Goal: Navigation & Orientation: Find specific page/section

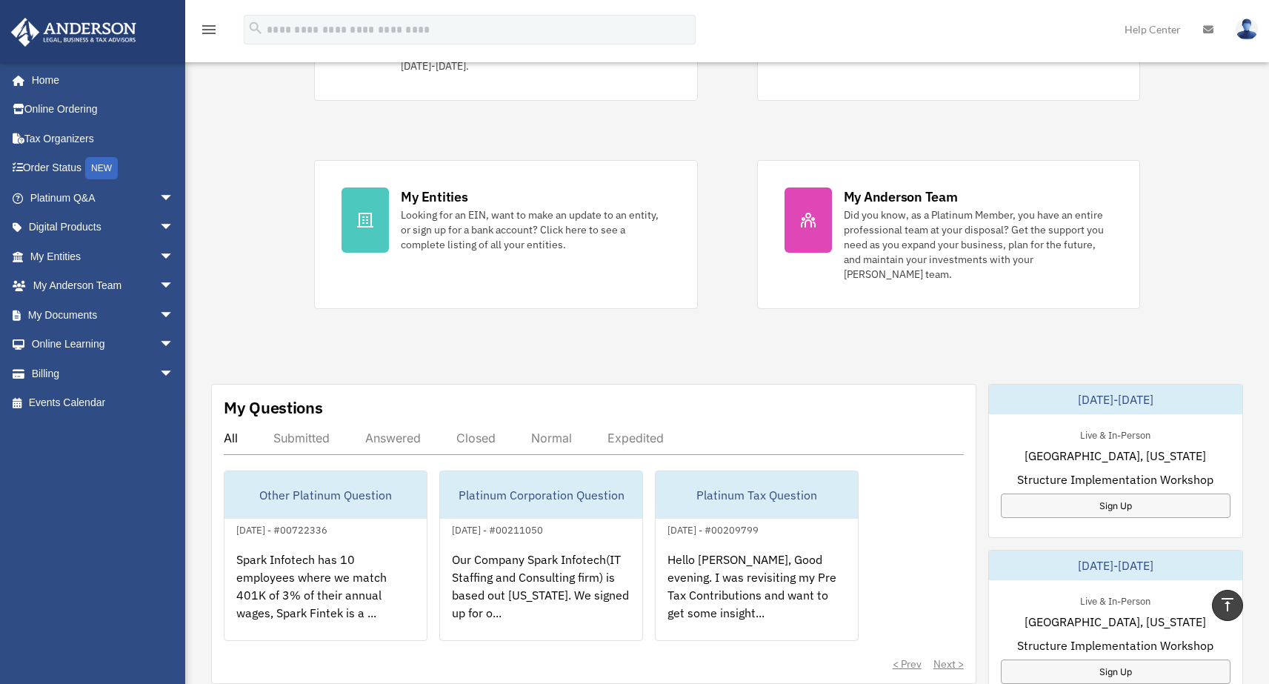
scroll to position [180, 0]
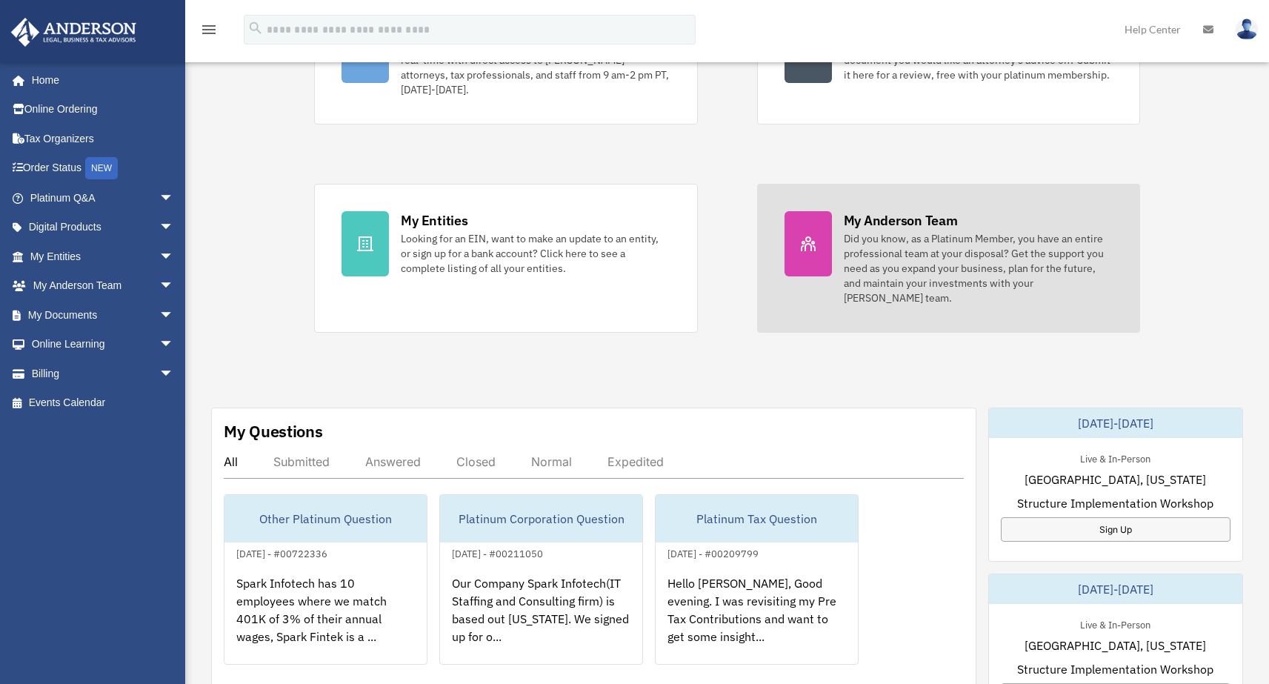
click at [1028, 266] on div "Did you know, as a Platinum Member, you have an entire professional team at you…" at bounding box center [978, 268] width 269 height 74
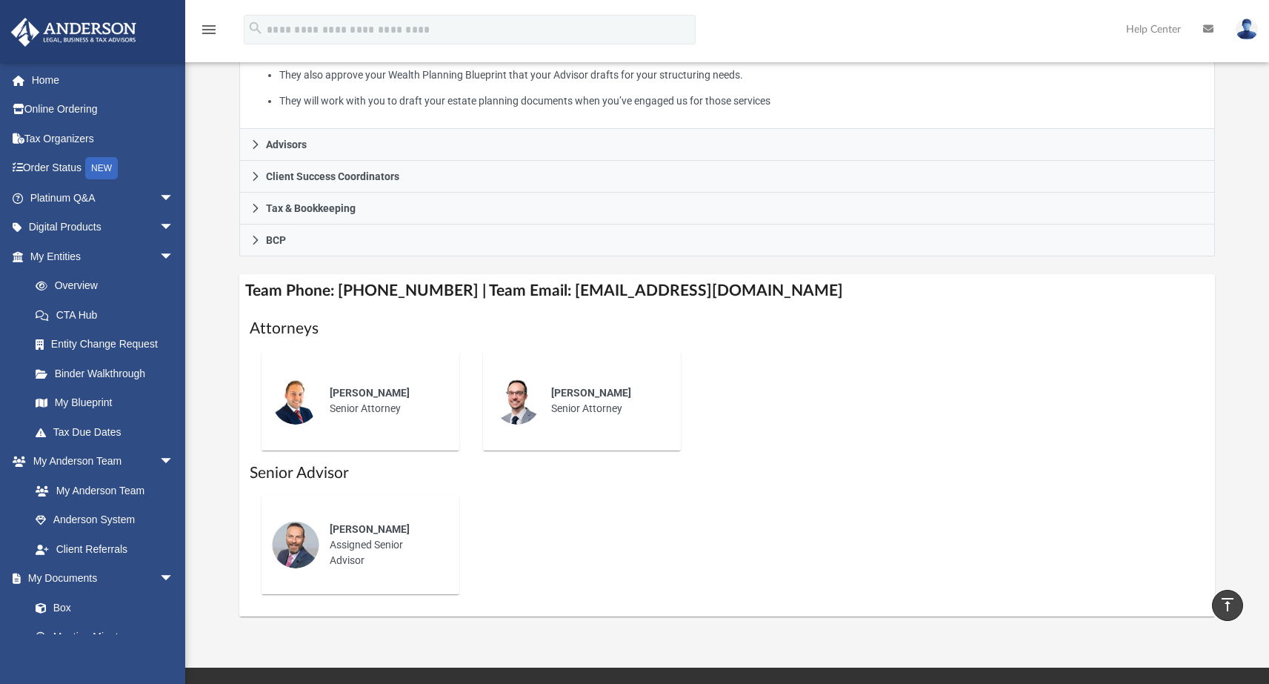
scroll to position [354, 0]
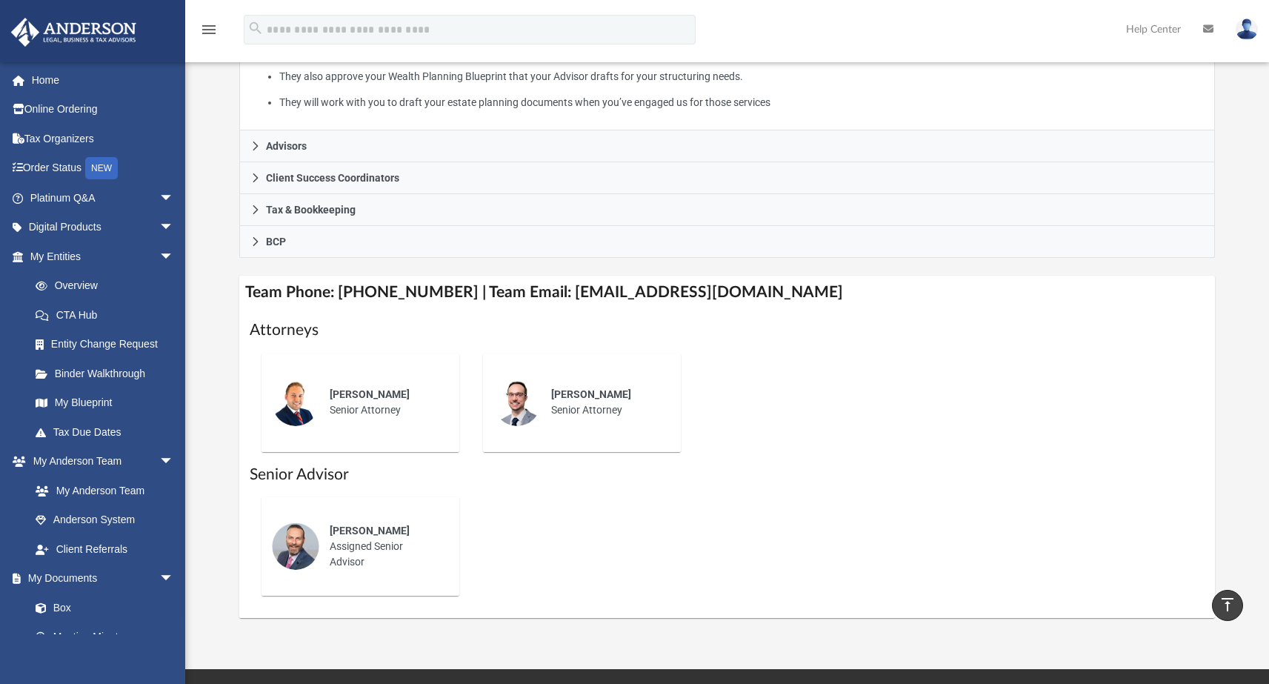
click at [299, 402] on img at bounding box center [295, 402] width 47 height 47
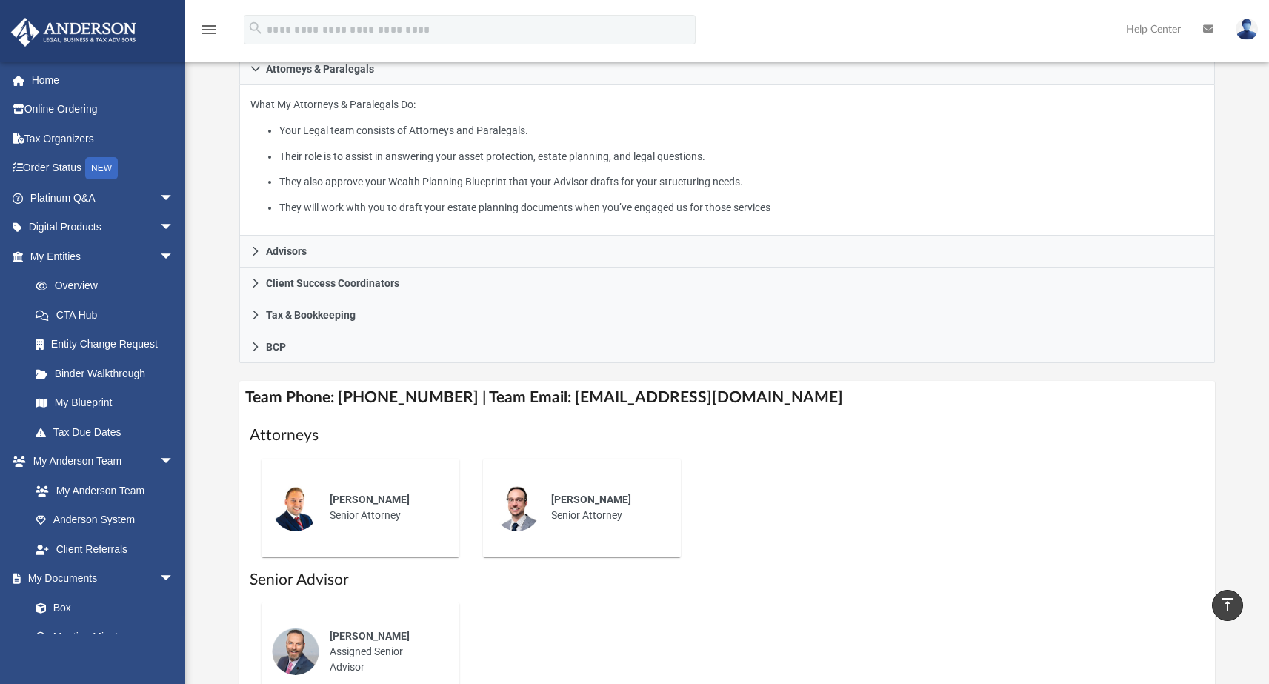
scroll to position [246, 0]
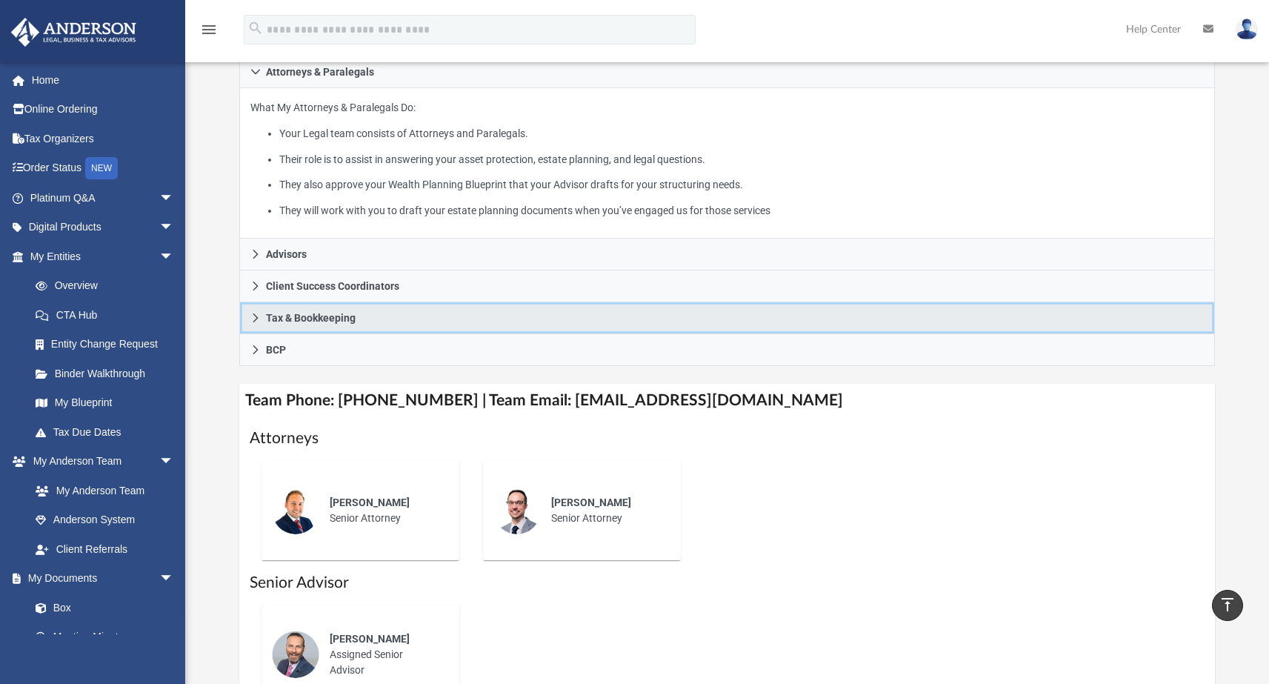
click at [256, 316] on icon at bounding box center [255, 317] width 5 height 9
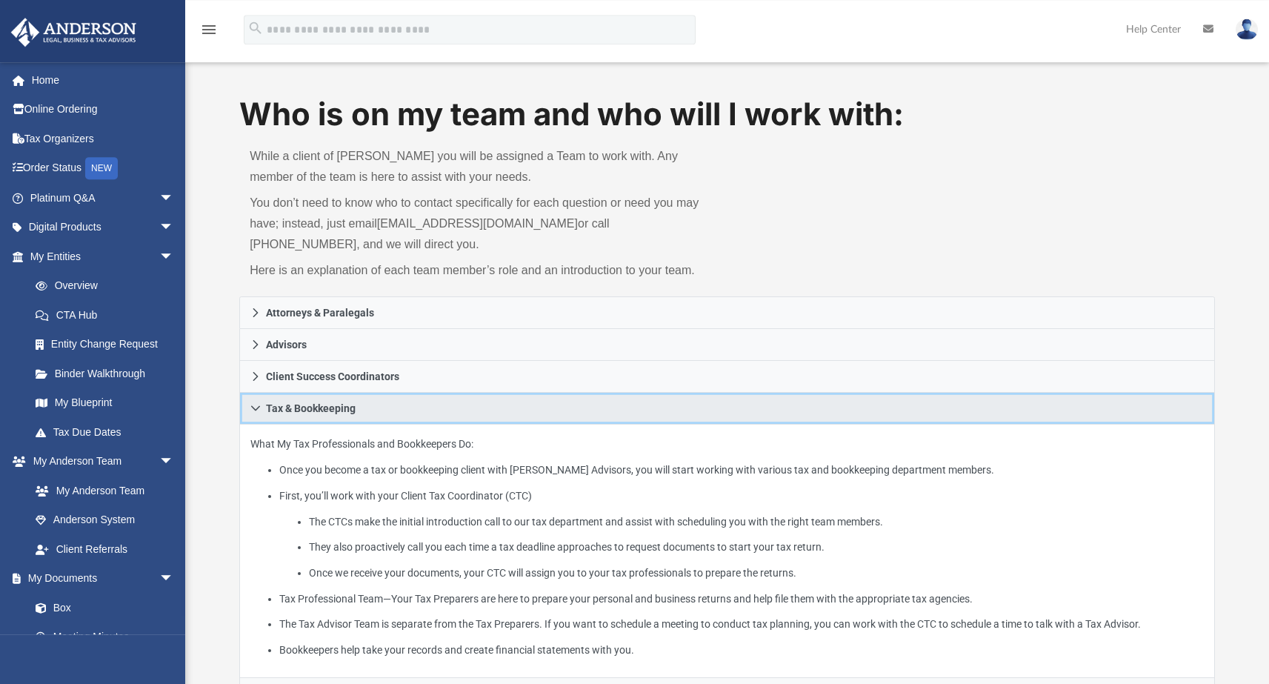
scroll to position [0, 0]
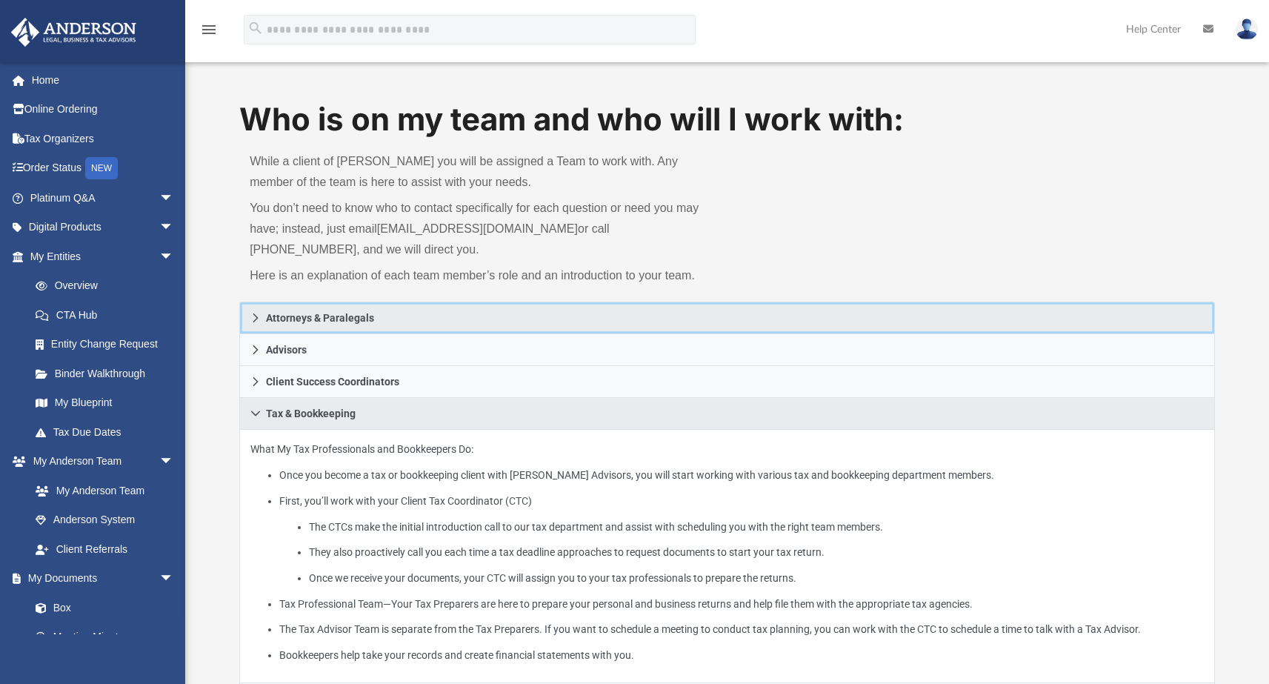
click at [259, 316] on icon at bounding box center [255, 318] width 10 height 10
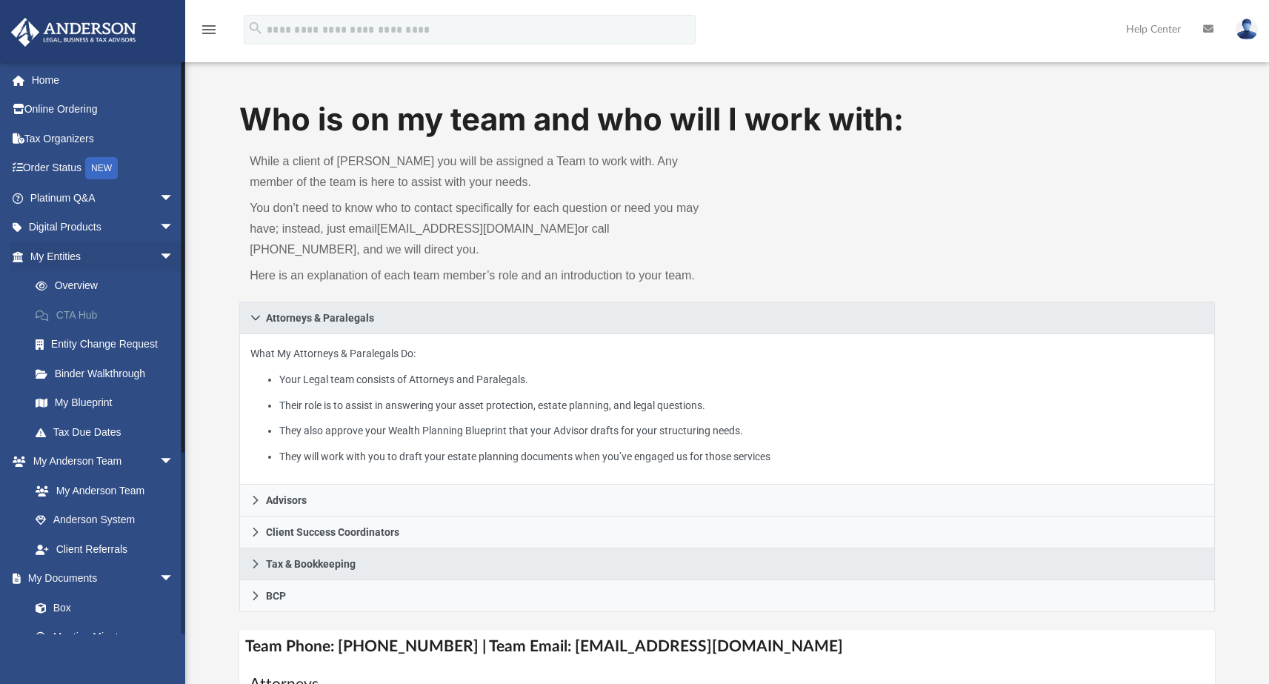
click at [98, 309] on link "CTA Hub" at bounding box center [109, 315] width 176 height 30
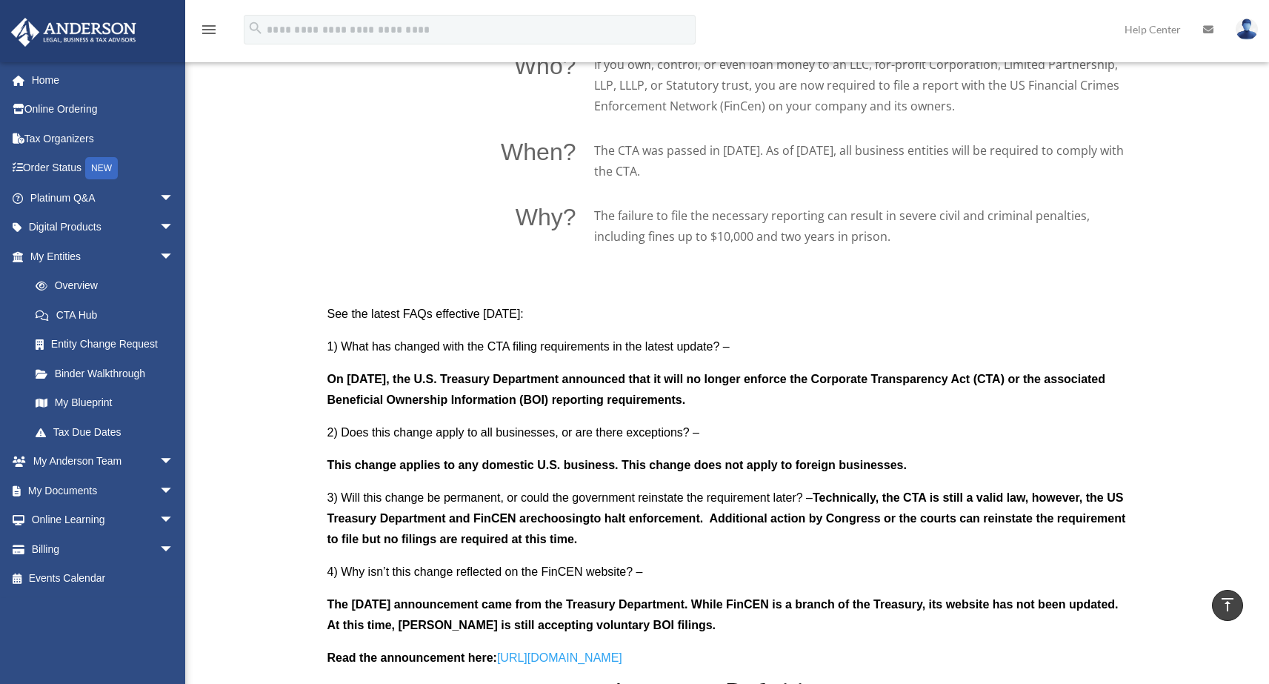
scroll to position [1159, 0]
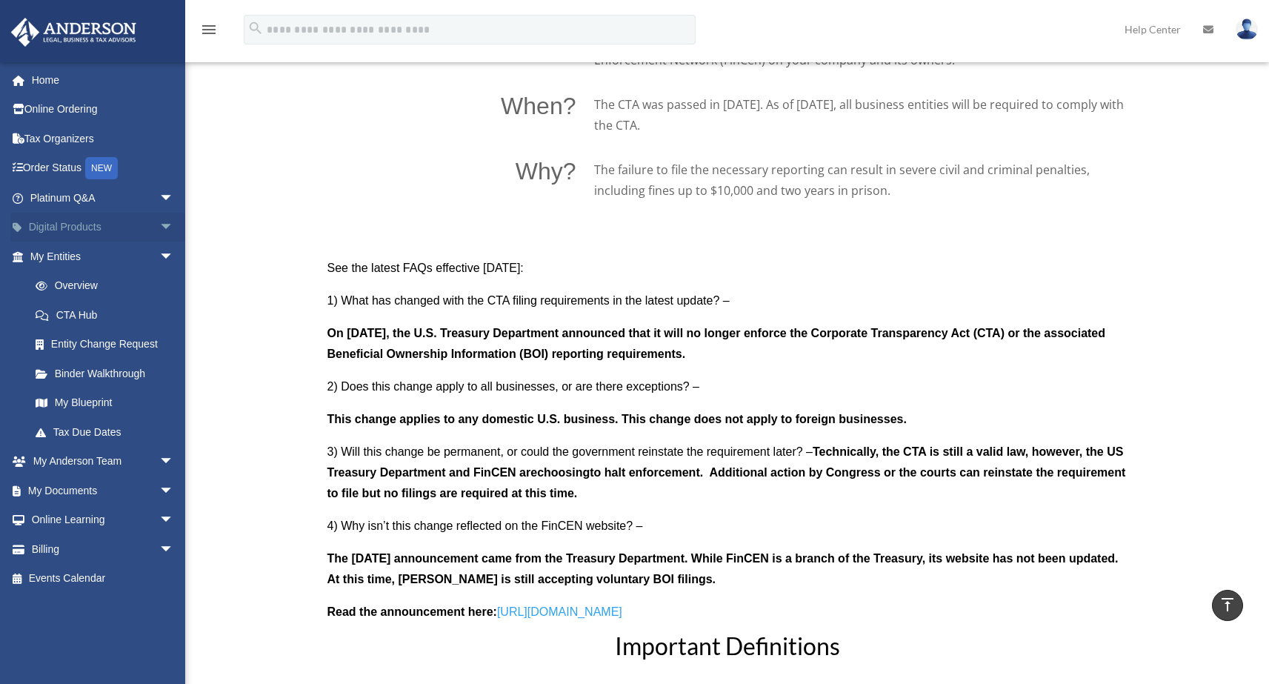
click at [137, 224] on link "Digital Products arrow_drop_down" at bounding box center [103, 228] width 186 height 30
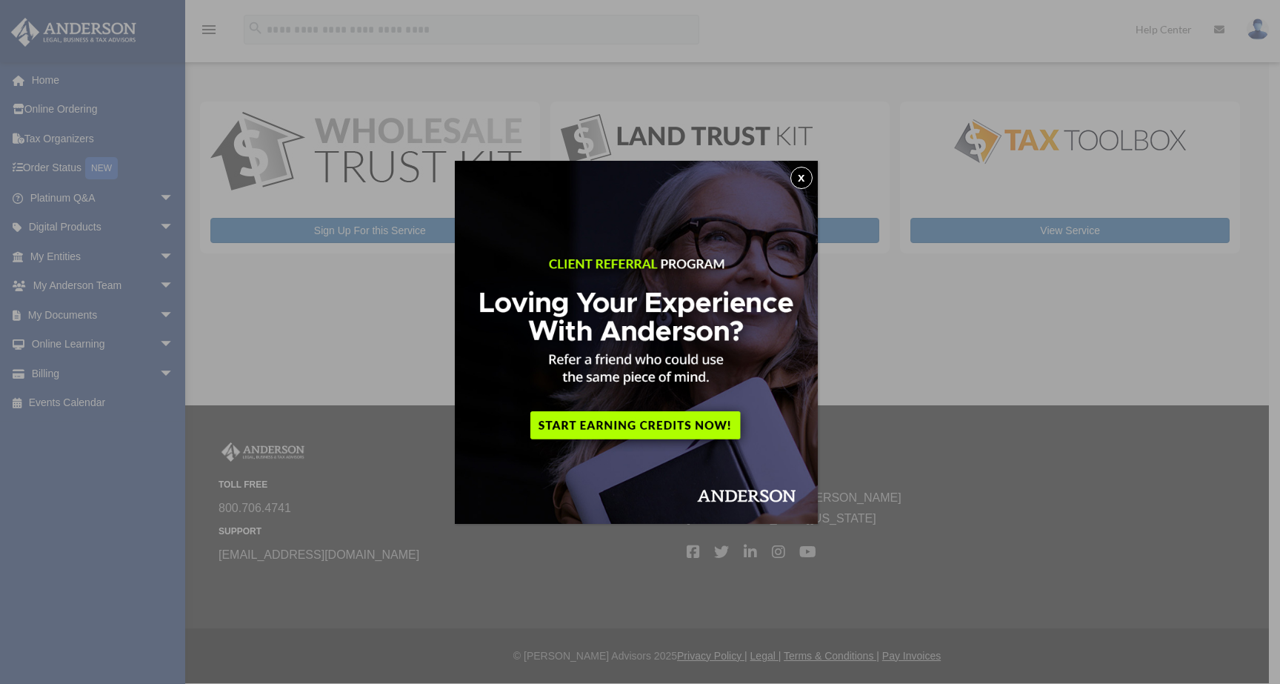
click at [808, 175] on button "x" at bounding box center [802, 178] width 22 height 22
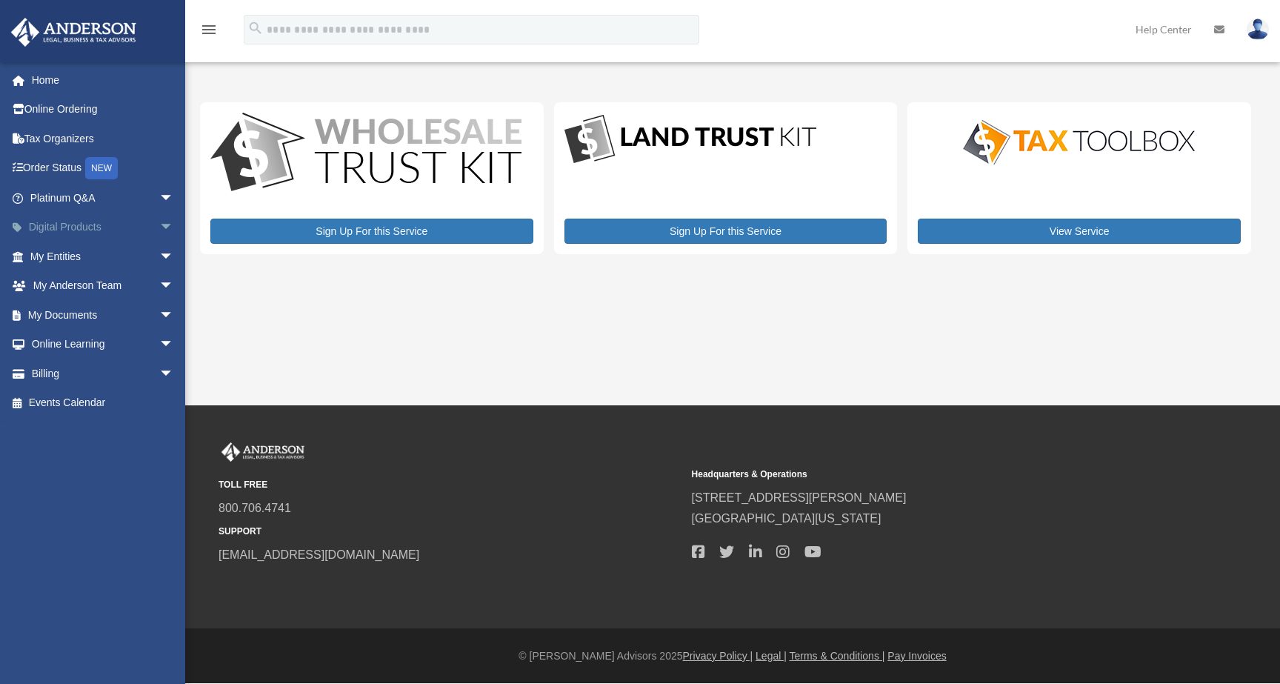
click at [159, 222] on span "arrow_drop_down" at bounding box center [174, 228] width 30 height 30
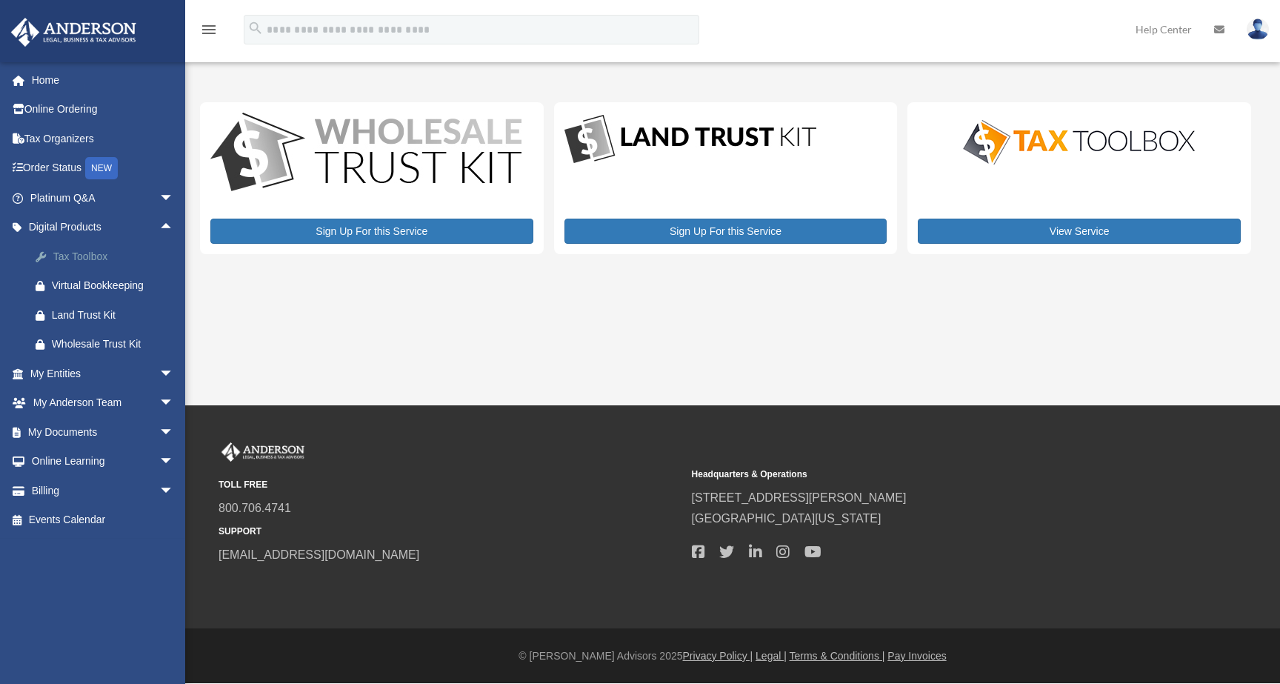
click at [104, 259] on div "Tax Toolbox" at bounding box center [115, 256] width 126 height 19
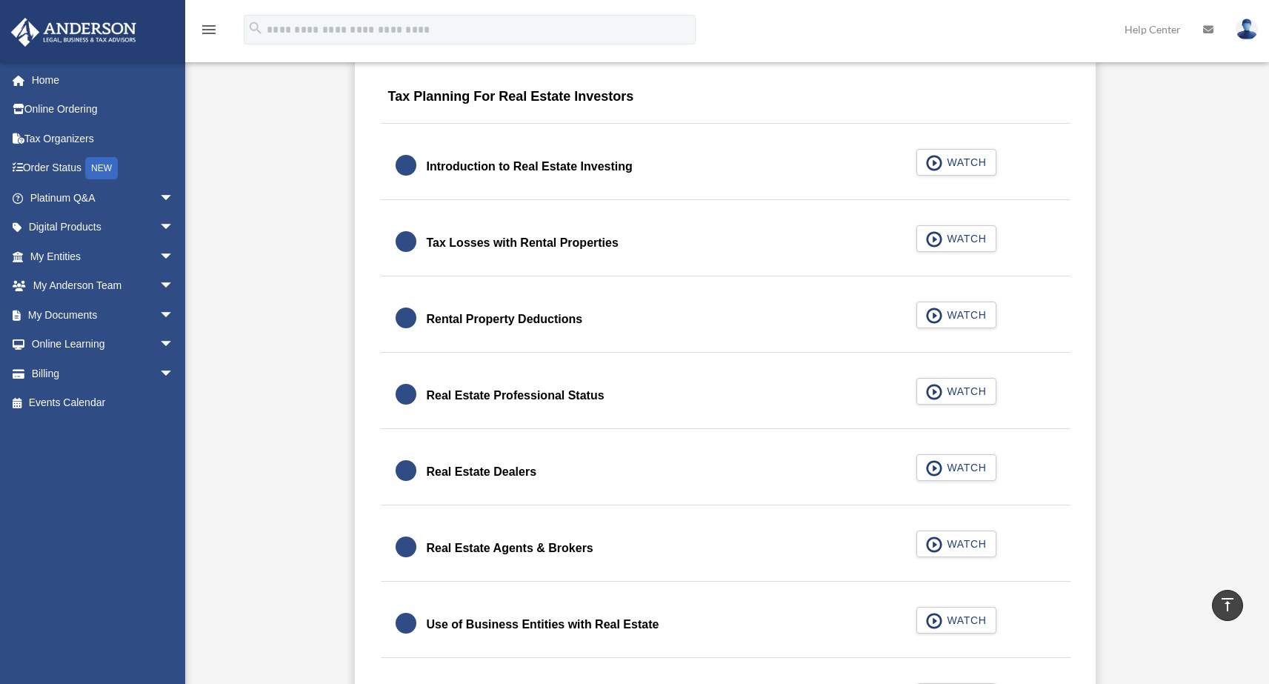
scroll to position [945, 0]
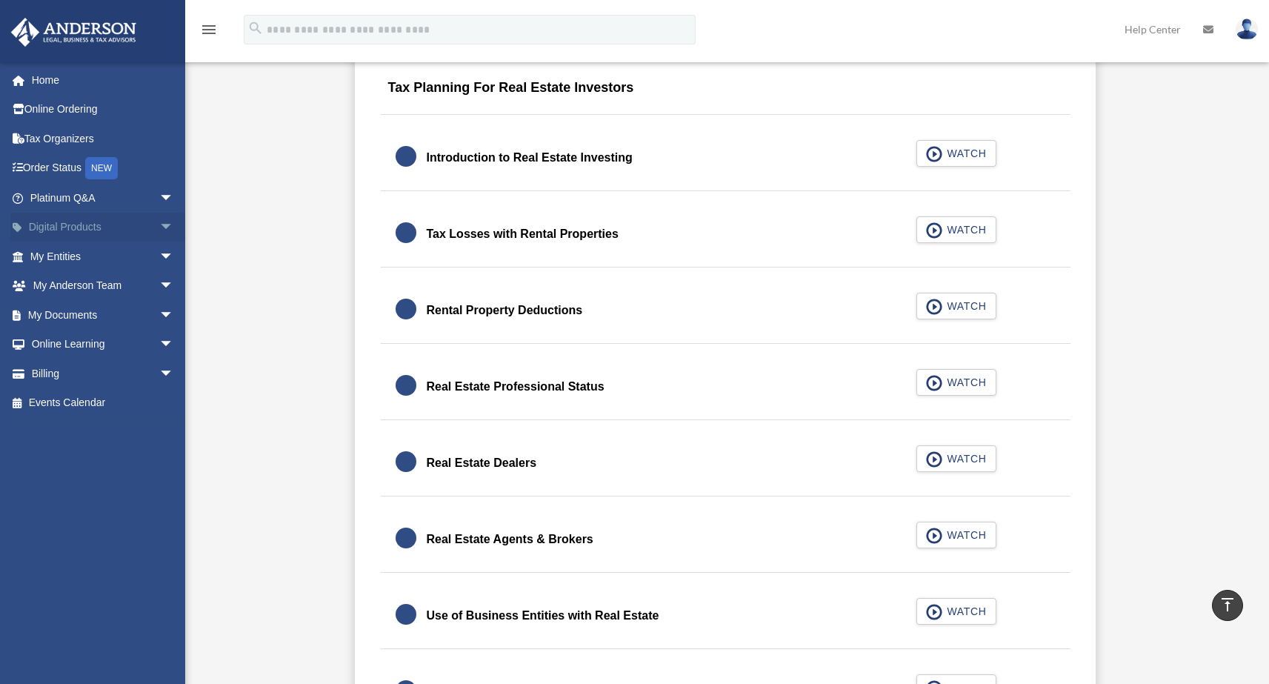
click at [159, 230] on span "arrow_drop_down" at bounding box center [174, 228] width 30 height 30
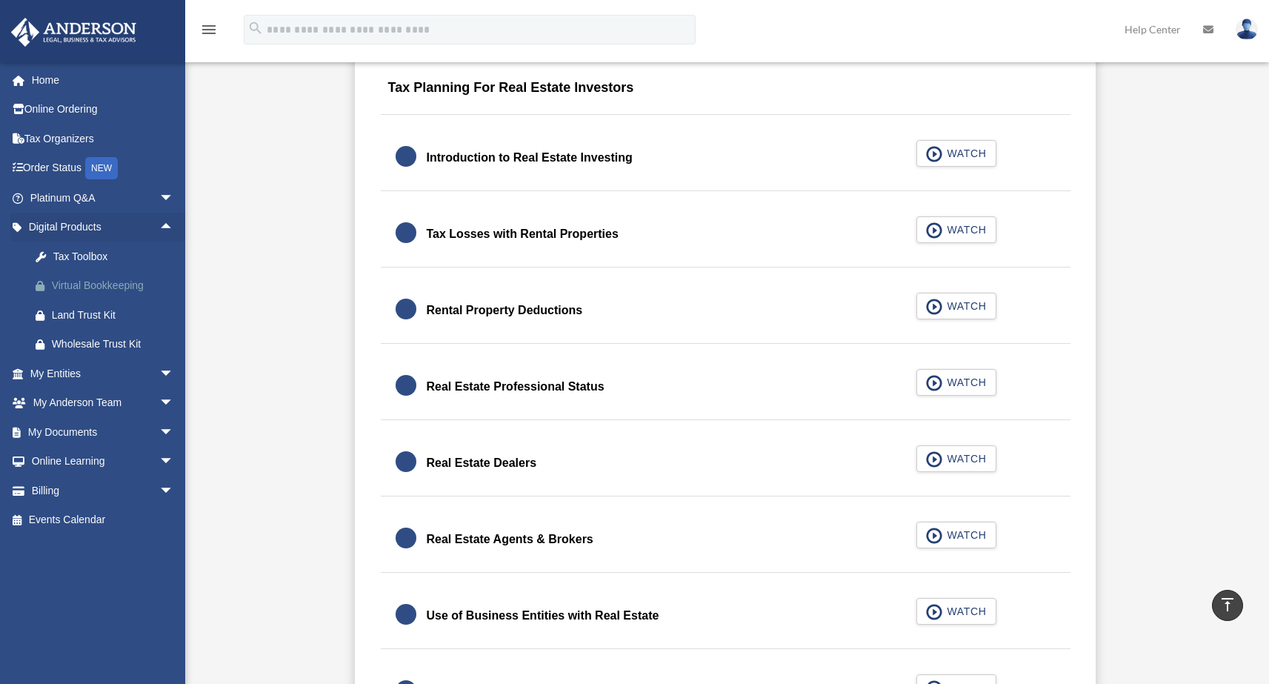
click at [89, 290] on div "Virtual Bookkeeping" at bounding box center [115, 285] width 126 height 19
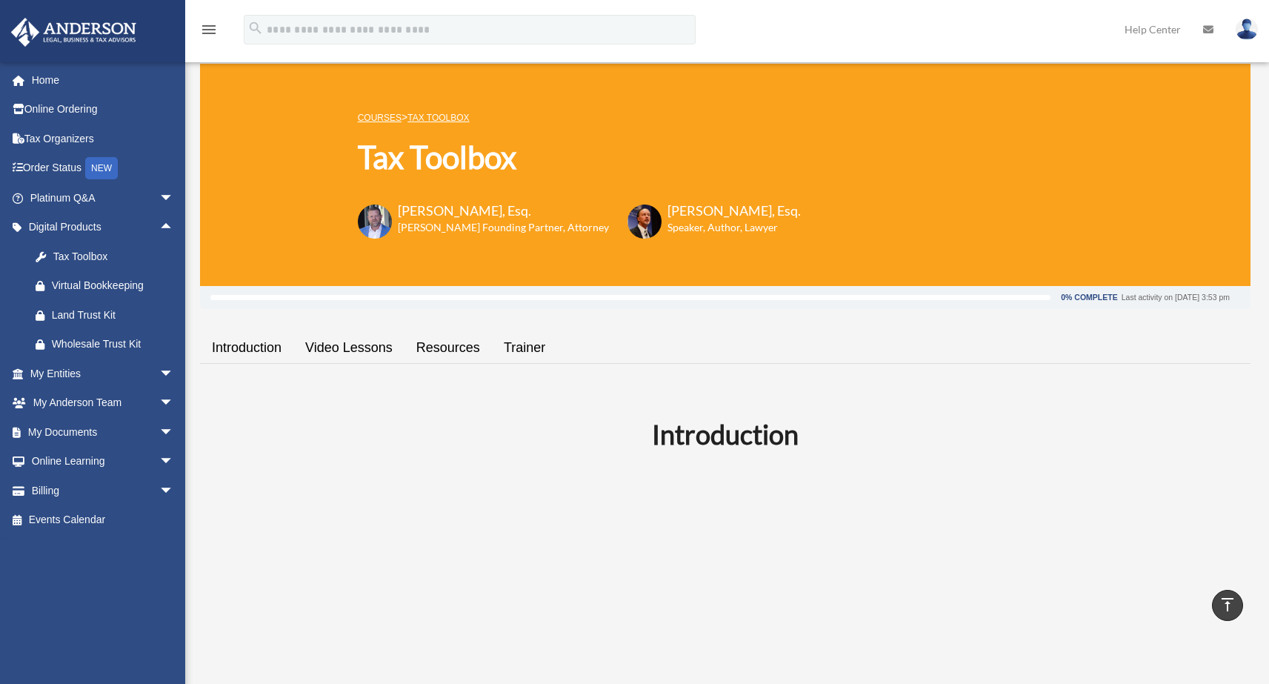
scroll to position [0, 0]
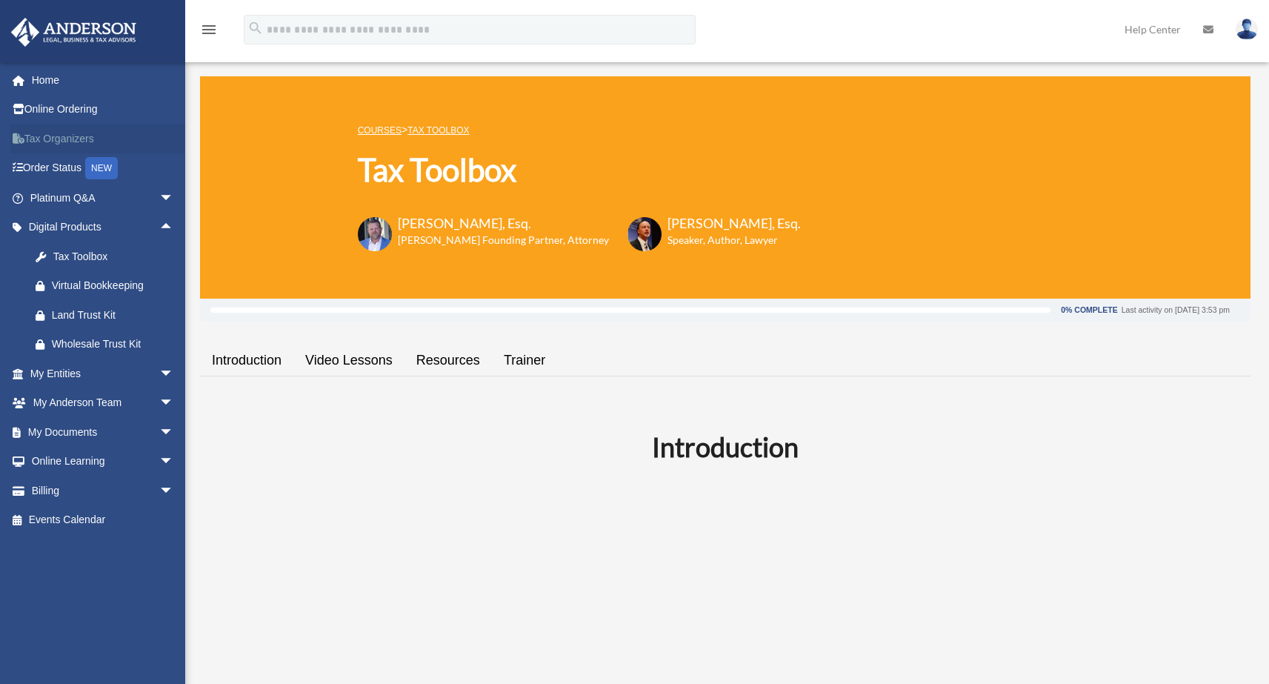
click at [59, 139] on link "Tax Organizers" at bounding box center [103, 139] width 186 height 30
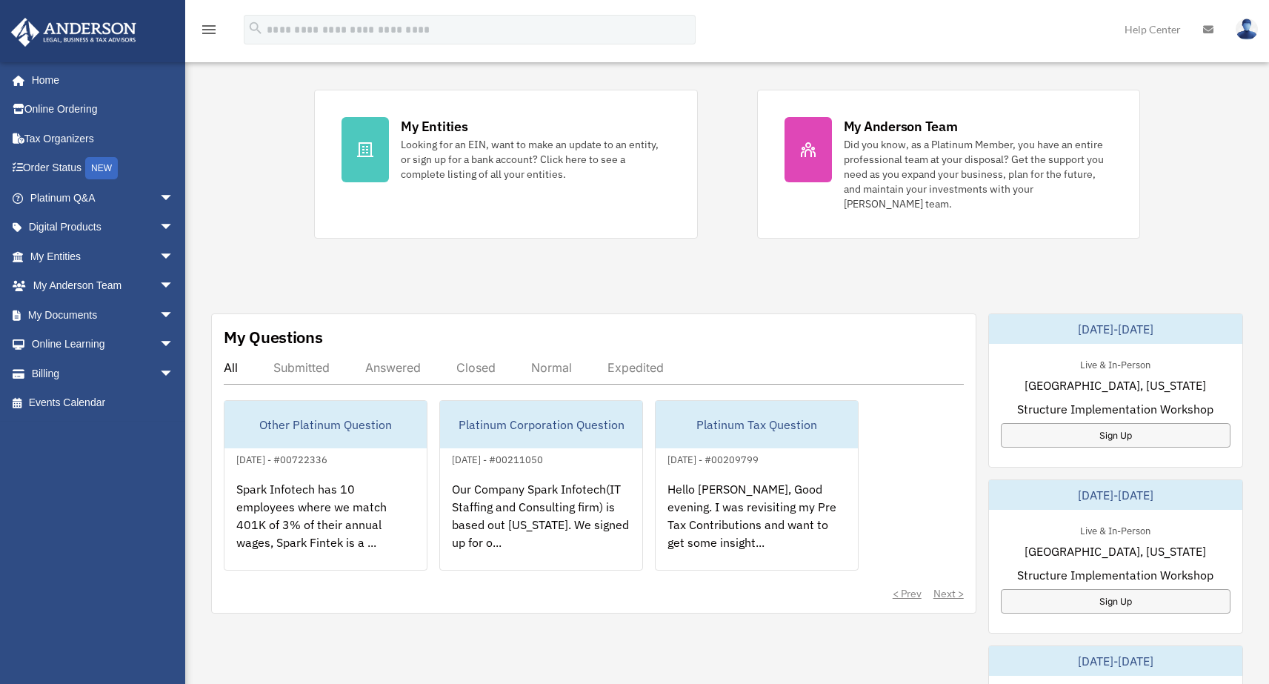
scroll to position [276, 0]
click at [318, 359] on div "Submitted" at bounding box center [301, 366] width 56 height 15
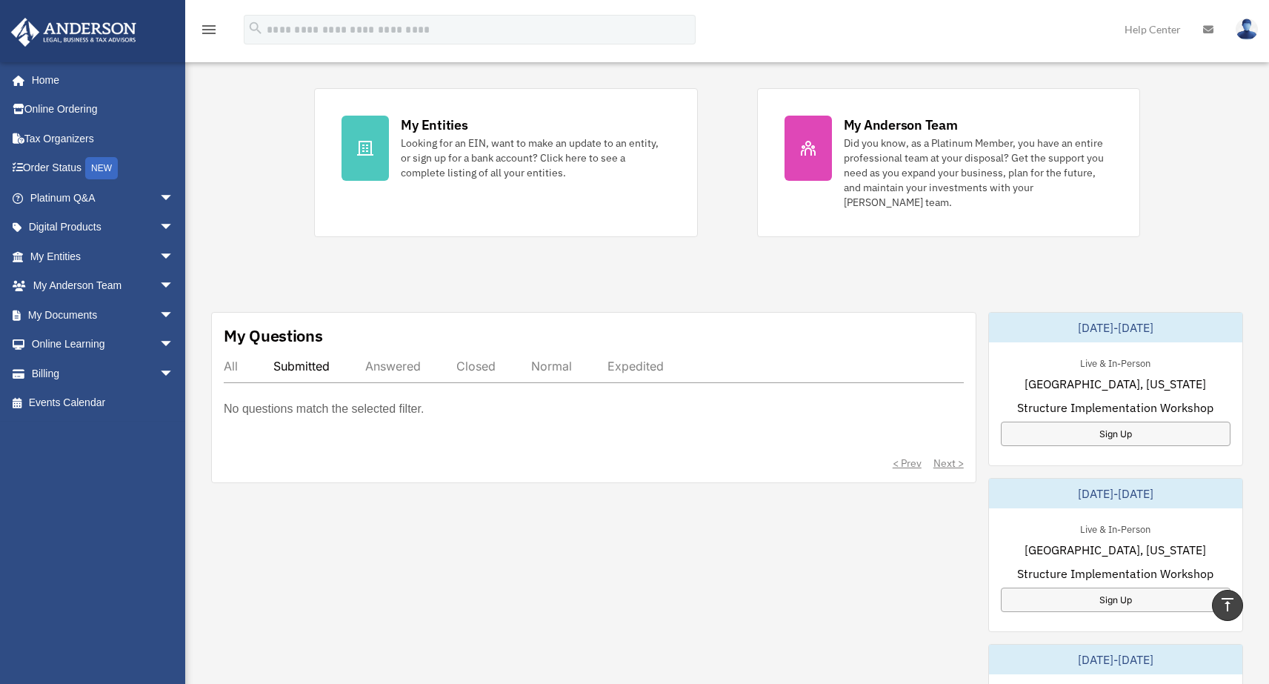
click at [382, 359] on div "Answered" at bounding box center [393, 366] width 56 height 15
click at [475, 359] on div "Closed" at bounding box center [475, 366] width 39 height 15
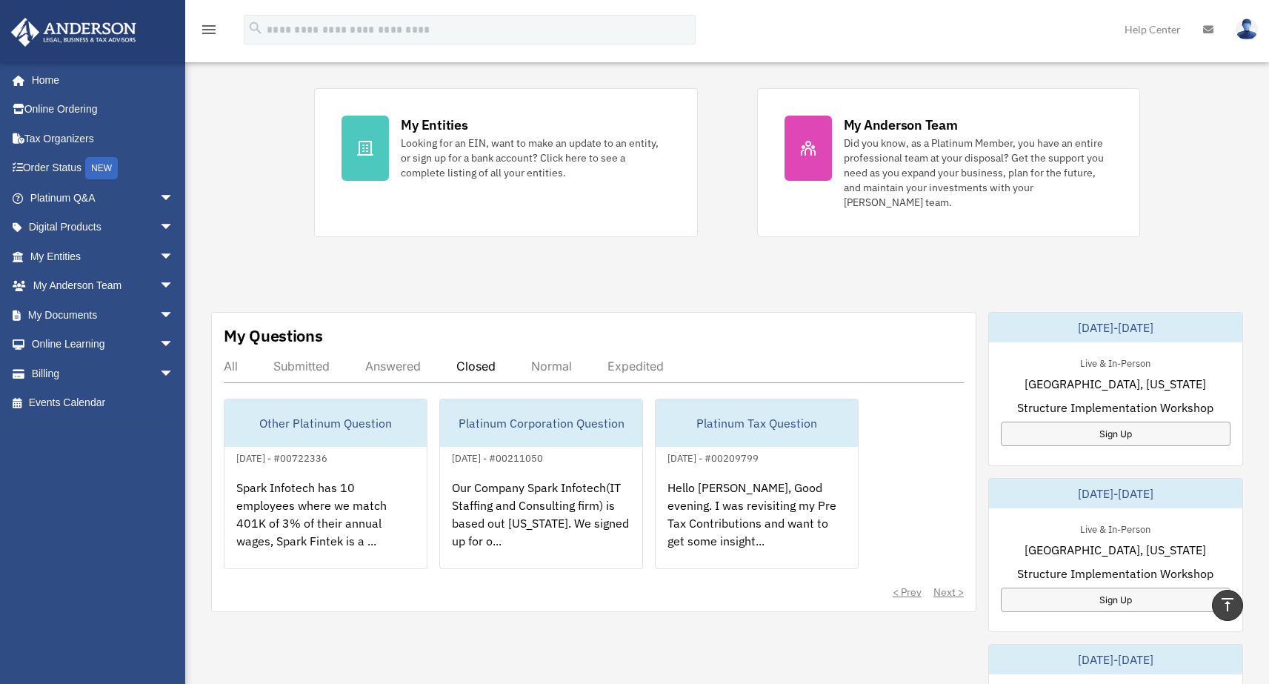
click at [540, 359] on div "Normal" at bounding box center [551, 366] width 41 height 15
click at [624, 359] on div "Expedited" at bounding box center [636, 366] width 56 height 15
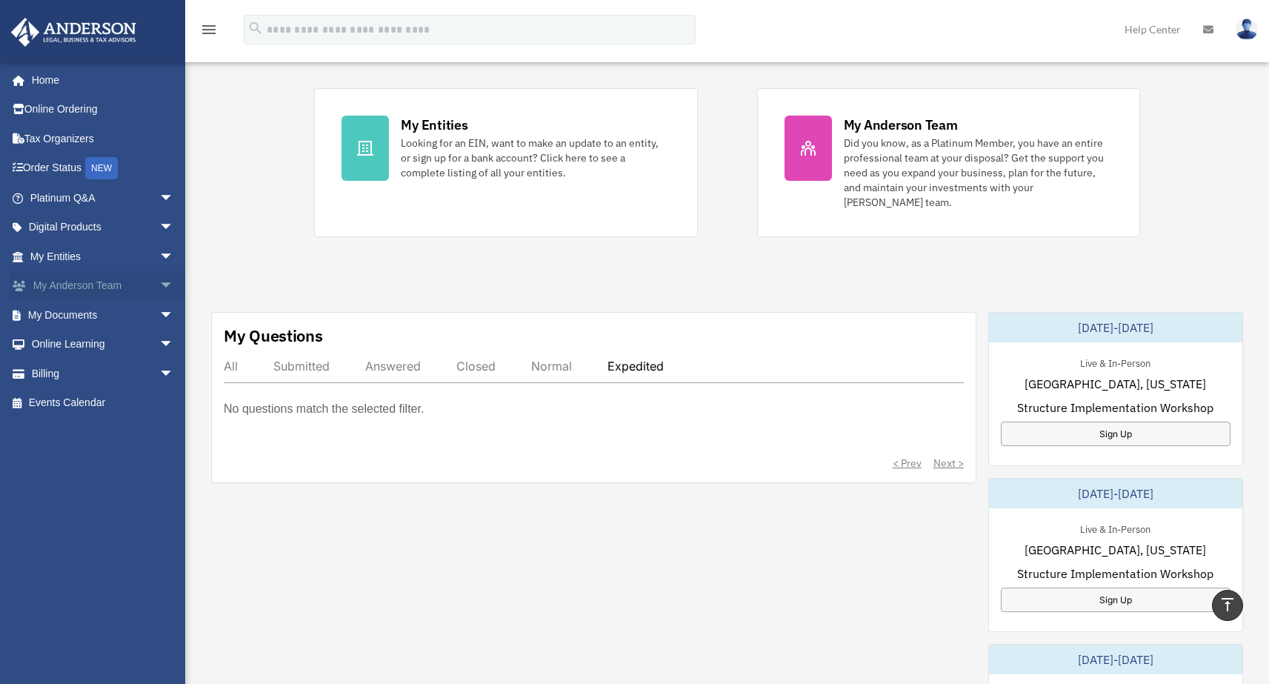
click at [159, 293] on span "arrow_drop_down" at bounding box center [174, 286] width 30 height 30
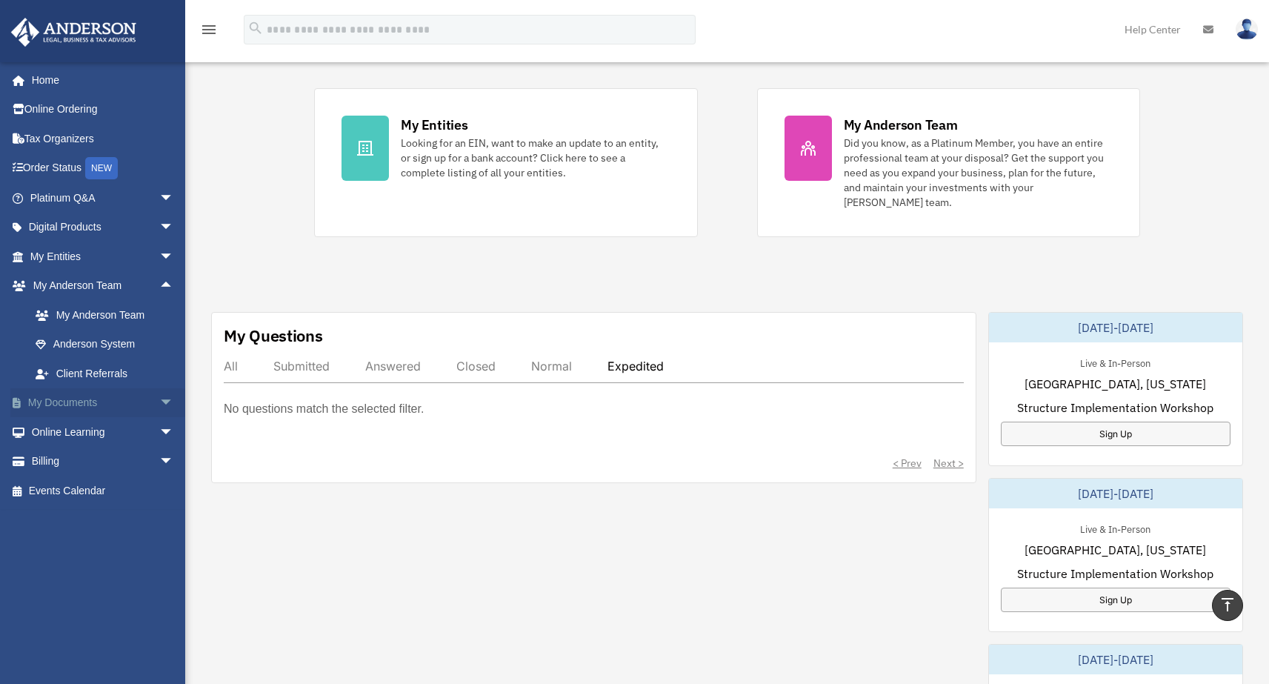
click at [113, 396] on link "My Documents arrow_drop_down" at bounding box center [103, 403] width 186 height 30
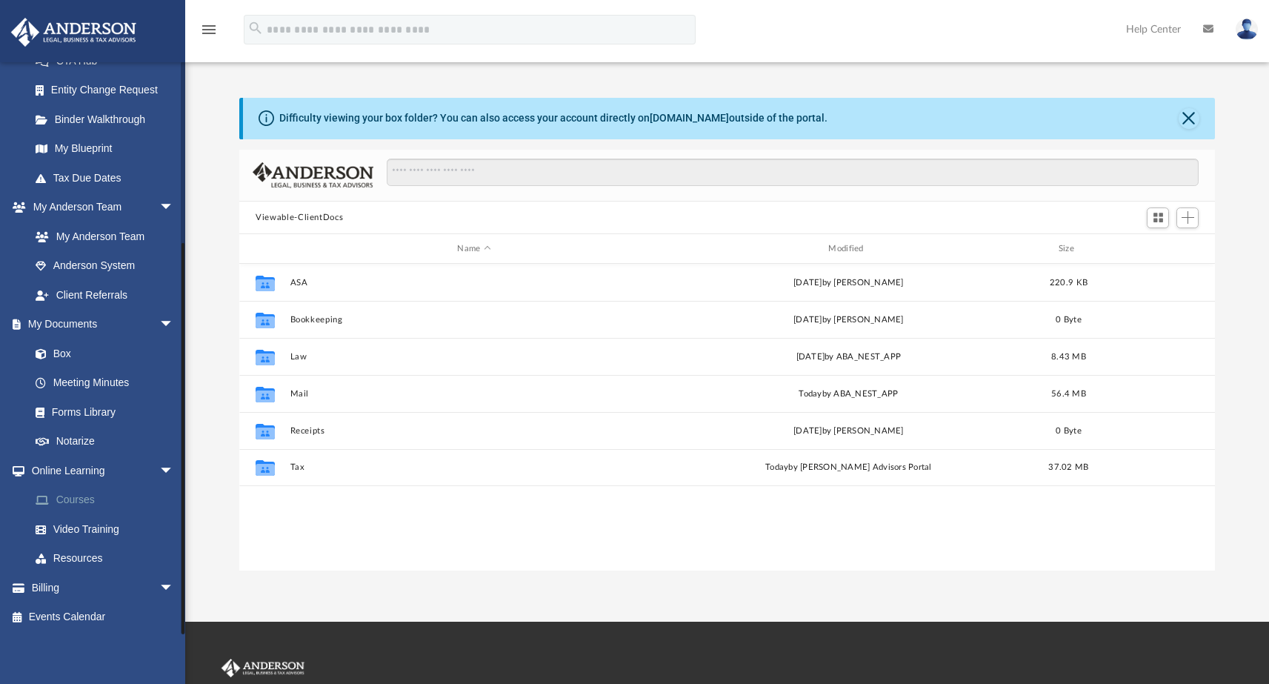
scroll to position [325, 964]
click at [74, 502] on link "Courses" at bounding box center [109, 500] width 176 height 30
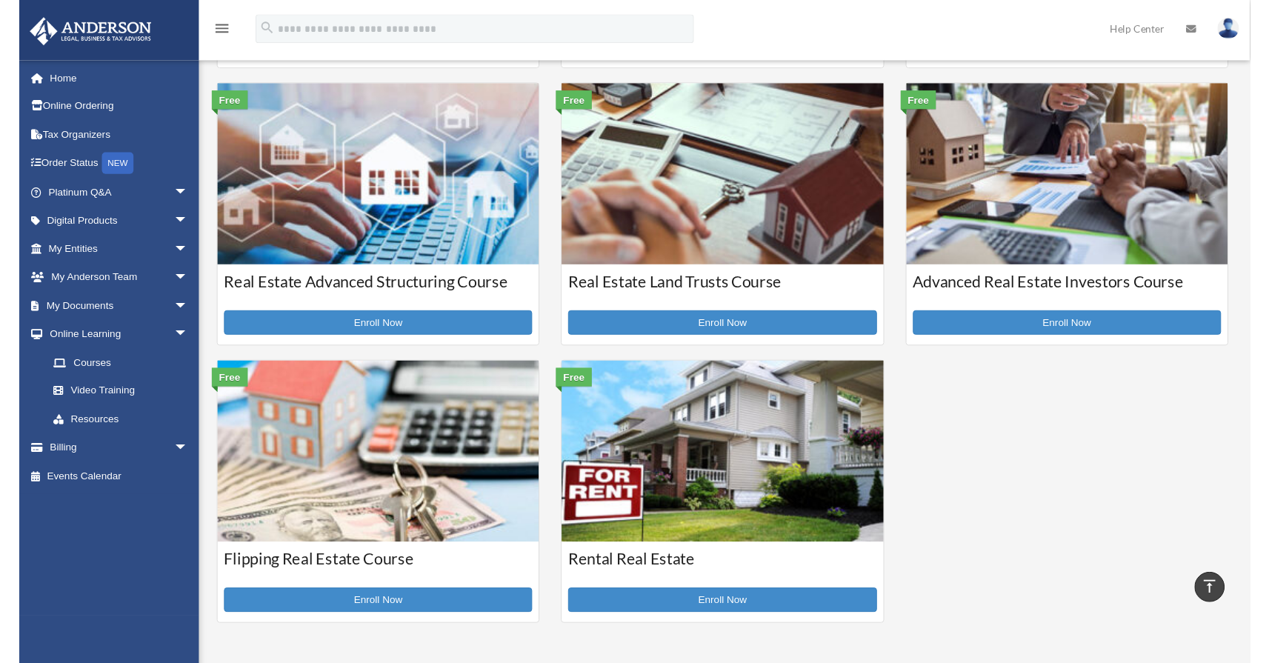
scroll to position [285, 0]
